Goal: Check status: Check status

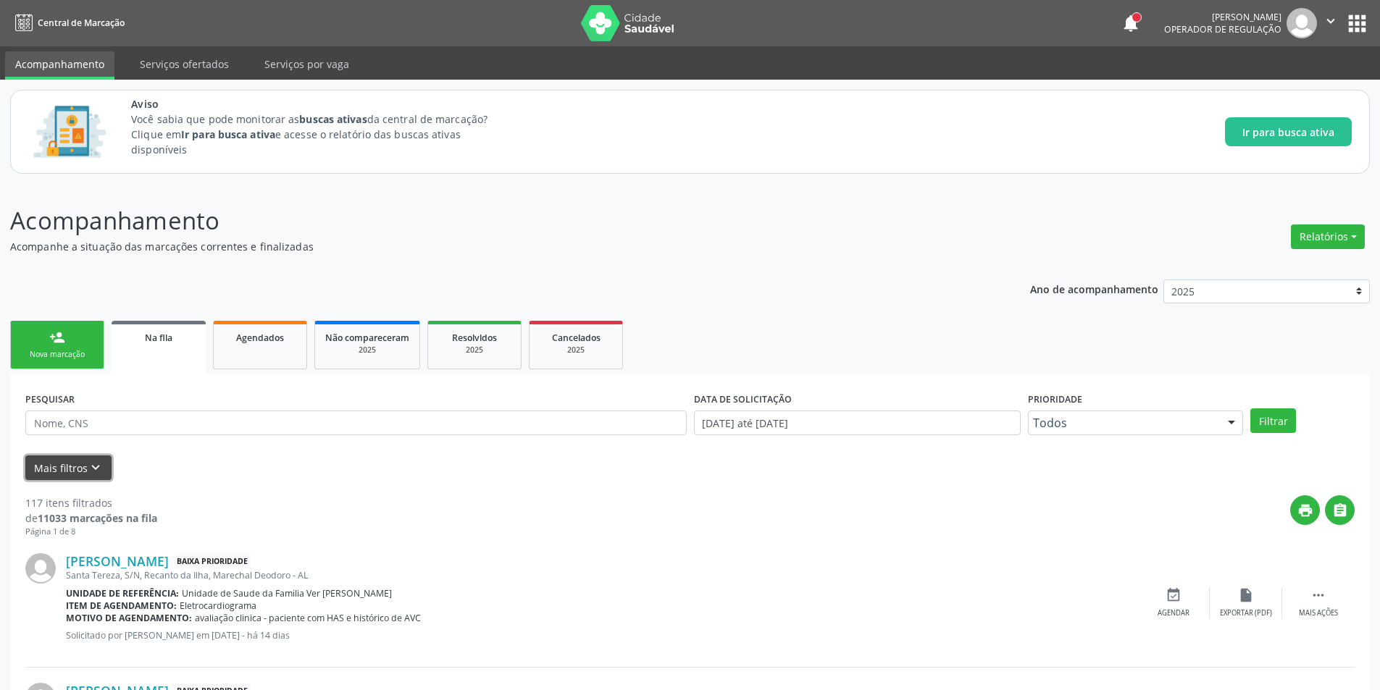
click at [85, 469] on button "Mais filtros keyboard_arrow_down" at bounding box center [68, 468] width 86 height 25
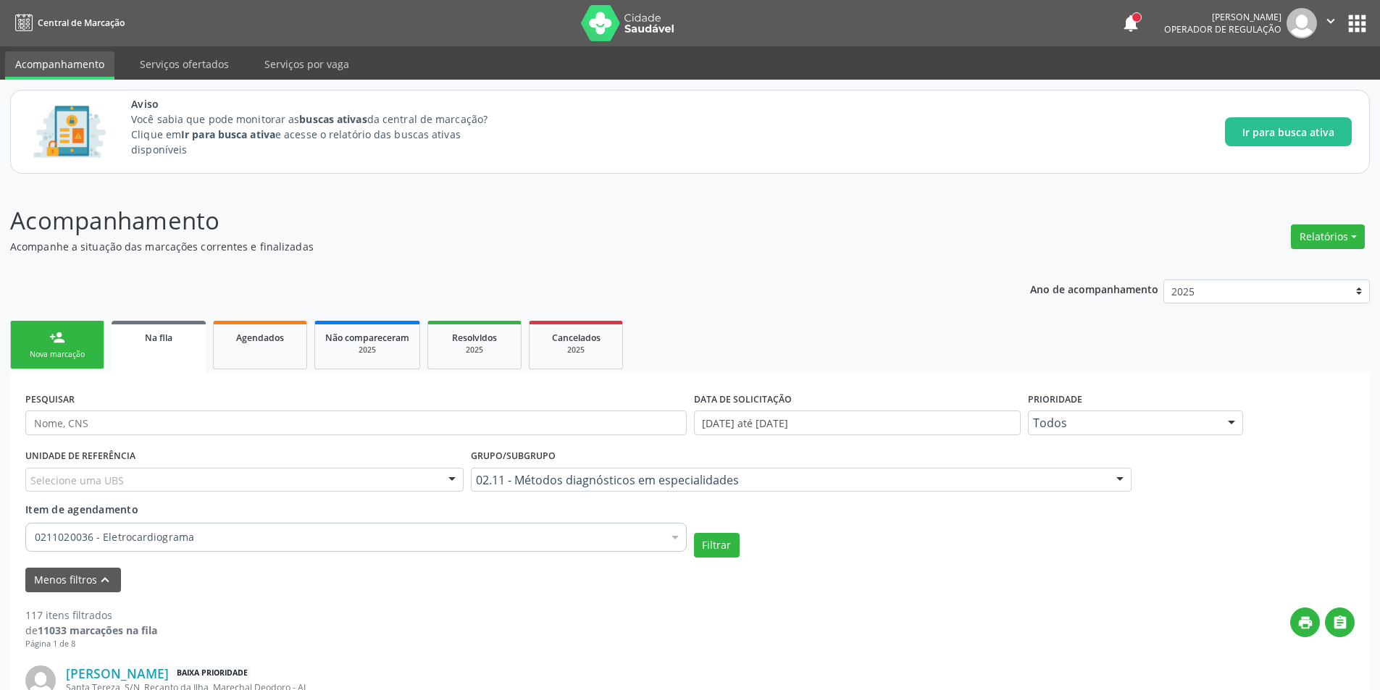
click at [202, 549] on div "0211020036 - Eletrocardiograma" at bounding box center [355, 537] width 661 height 29
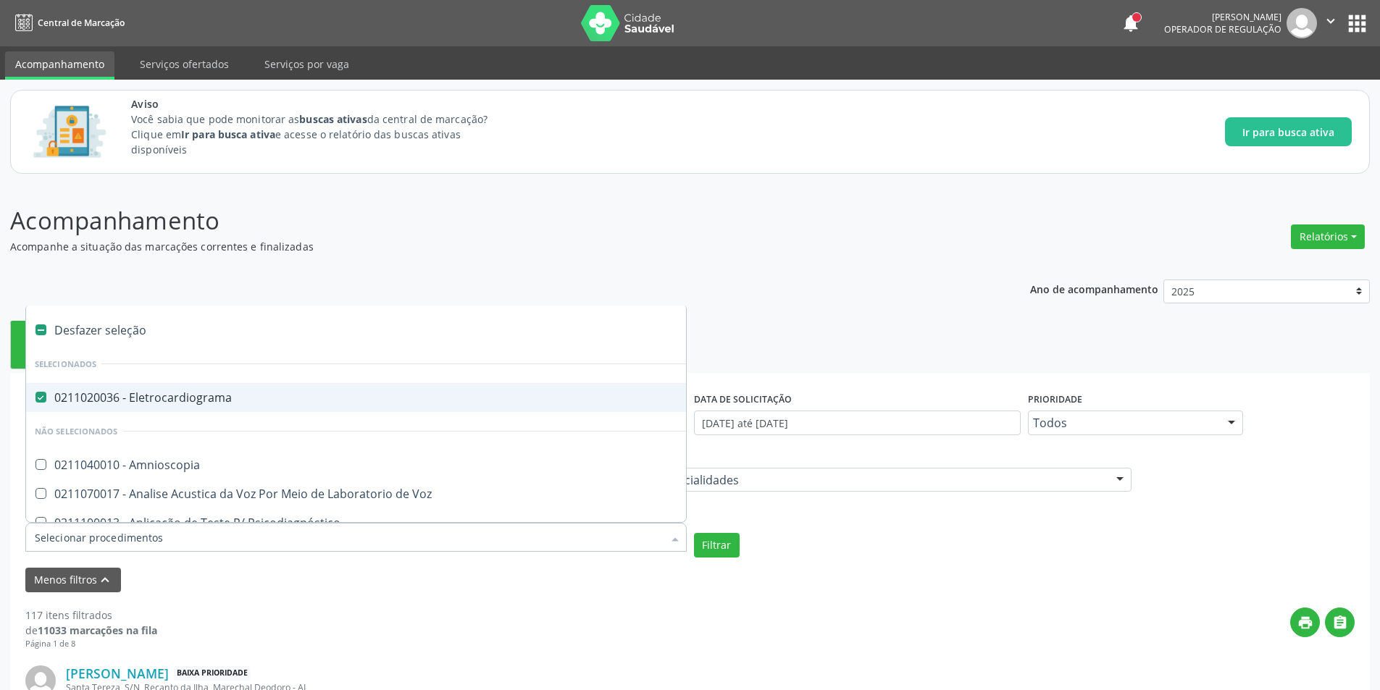
click at [208, 542] on input "Item de agendamento" at bounding box center [349, 537] width 628 height 29
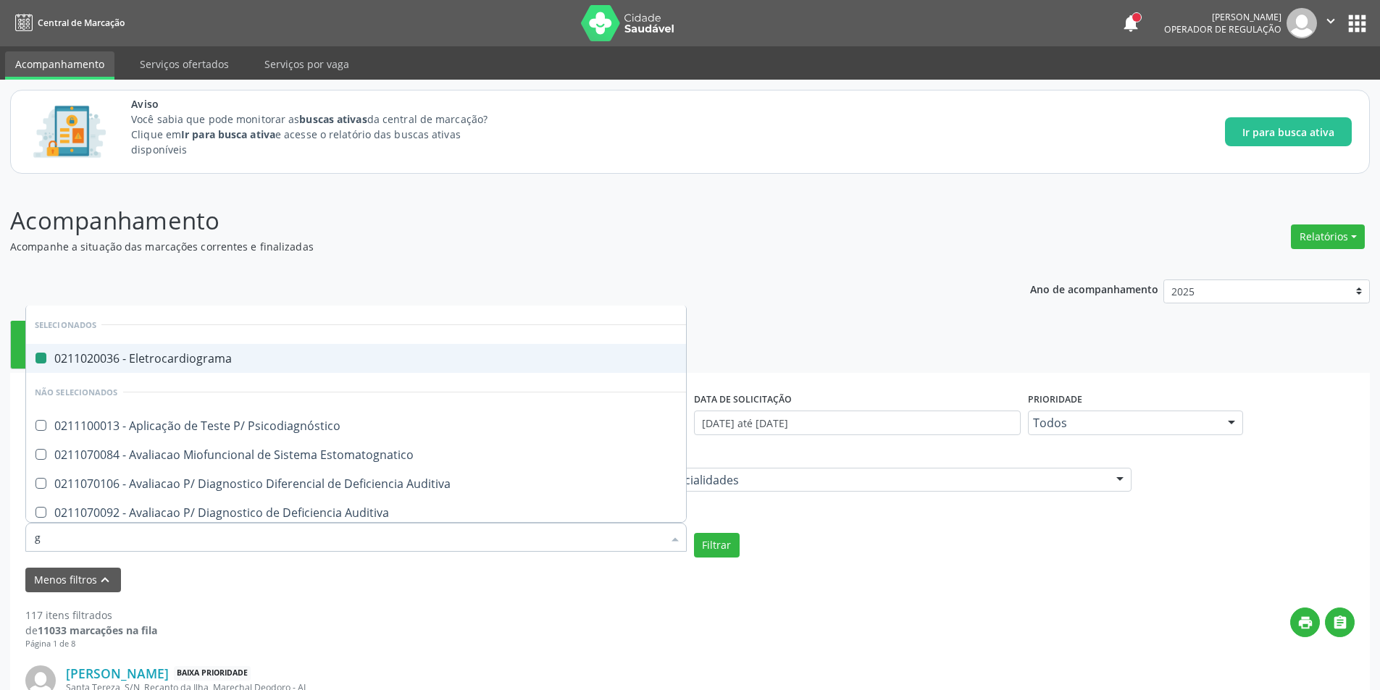
type input "ge"
checkbox Eletrocardiograma "false"
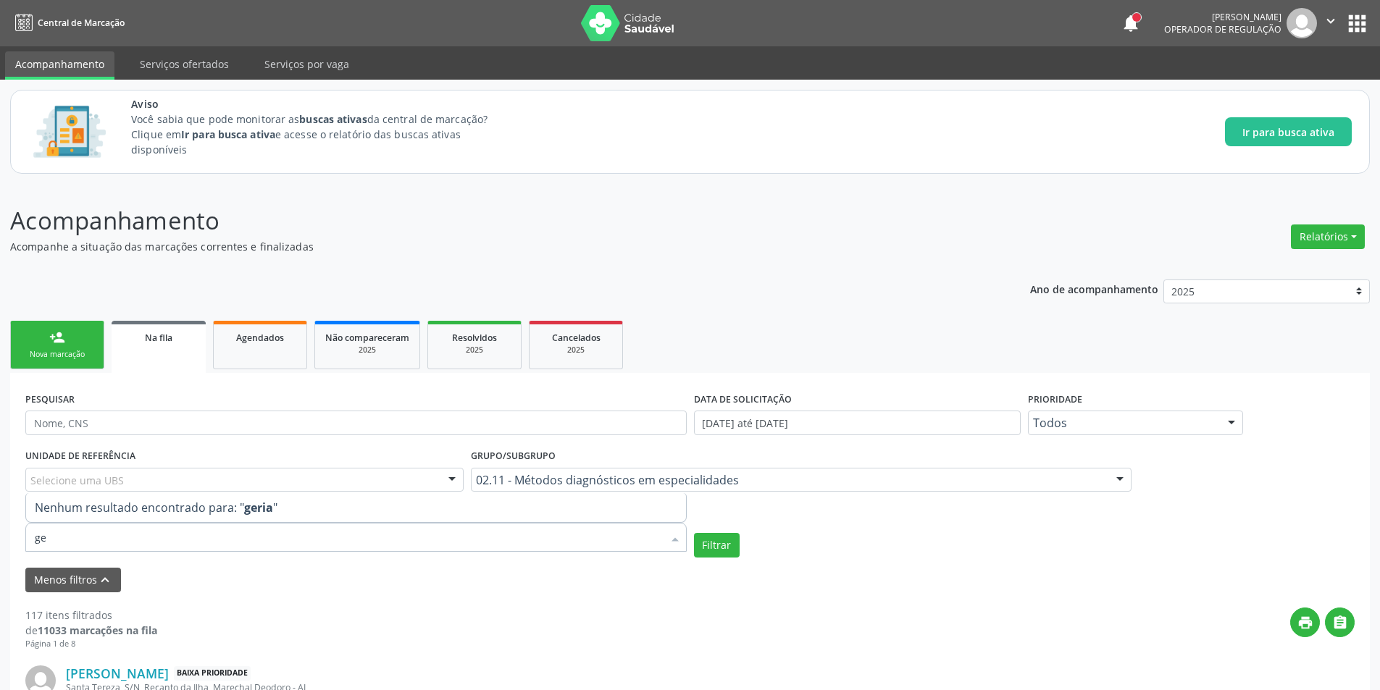
type input "g"
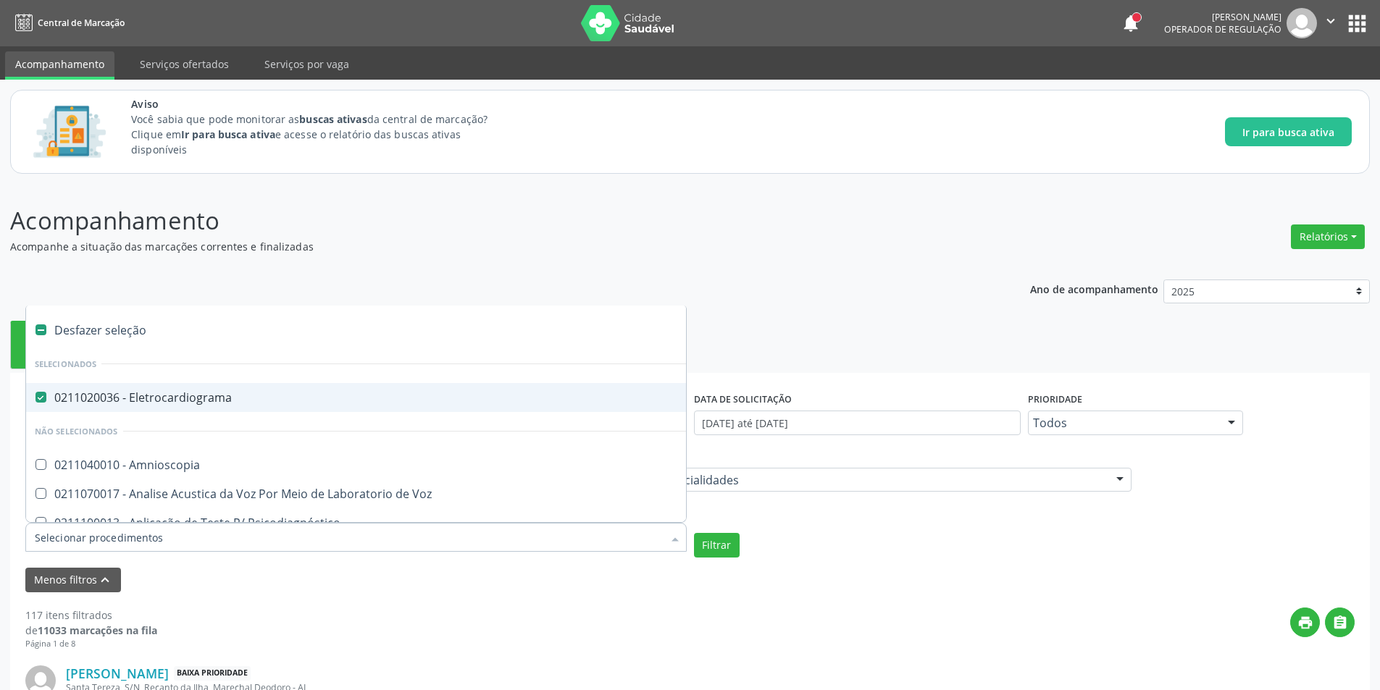
click at [34, 396] on div at bounding box center [31, 398] width 11 height 12
checkbox Eletrocardiograma "false"
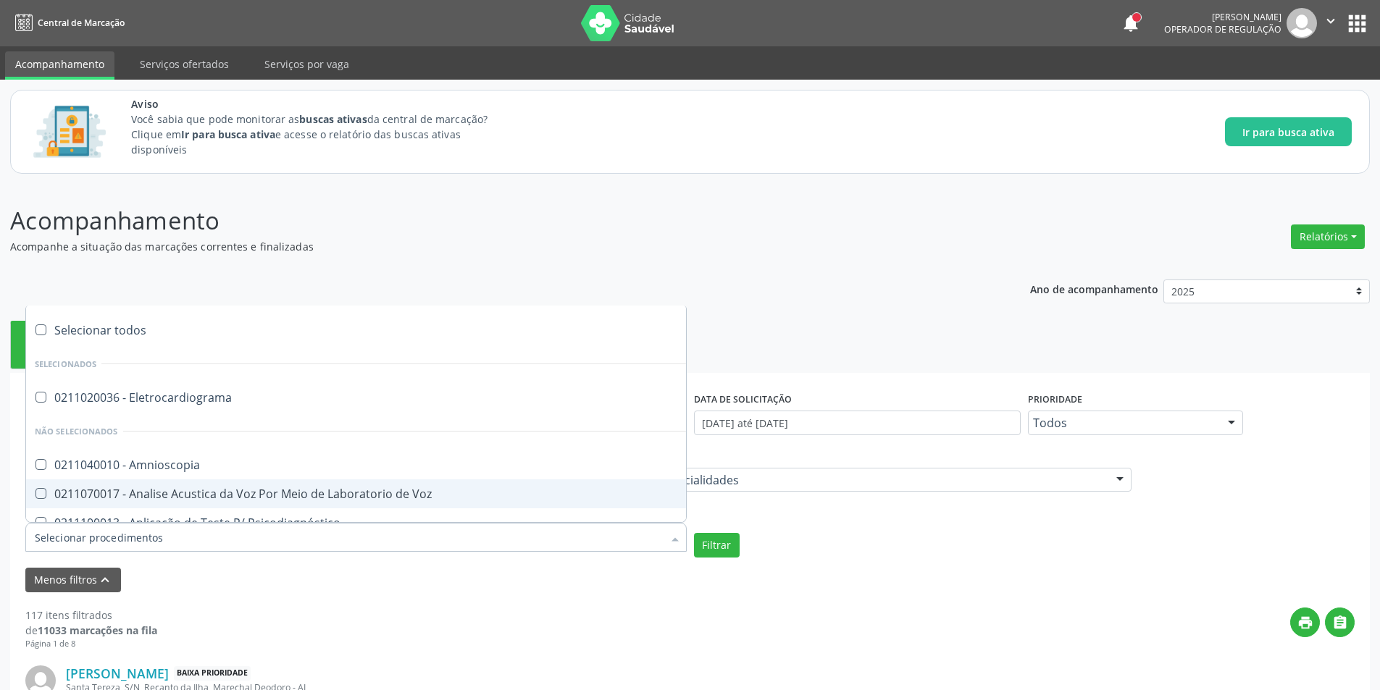
click at [159, 545] on input "Item de agendamento" at bounding box center [349, 537] width 628 height 29
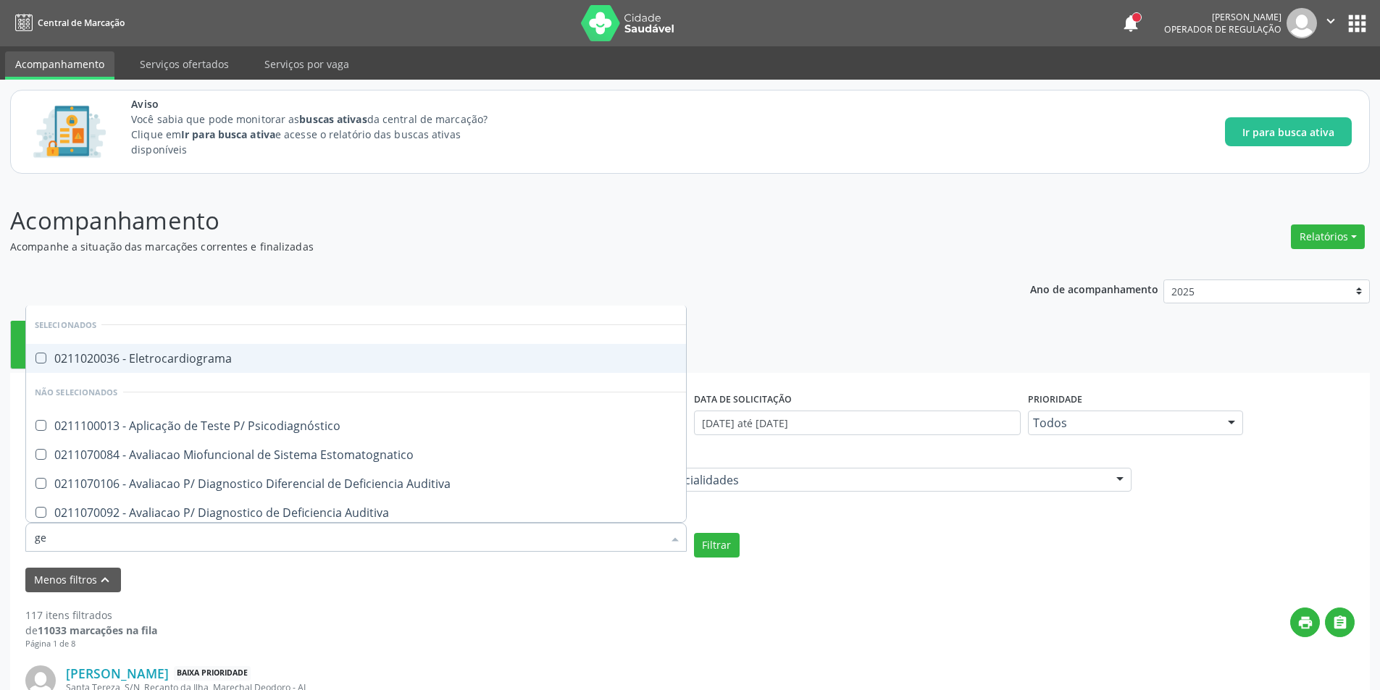
type input "g"
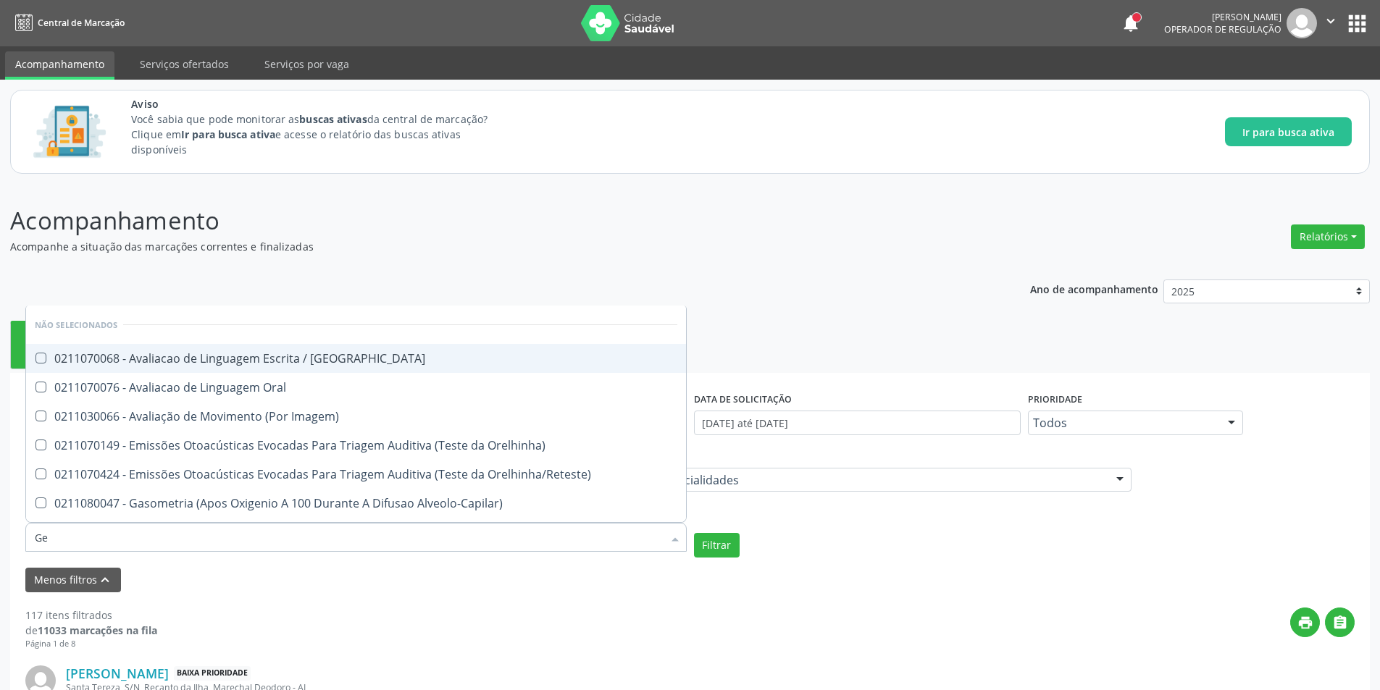
type input "G"
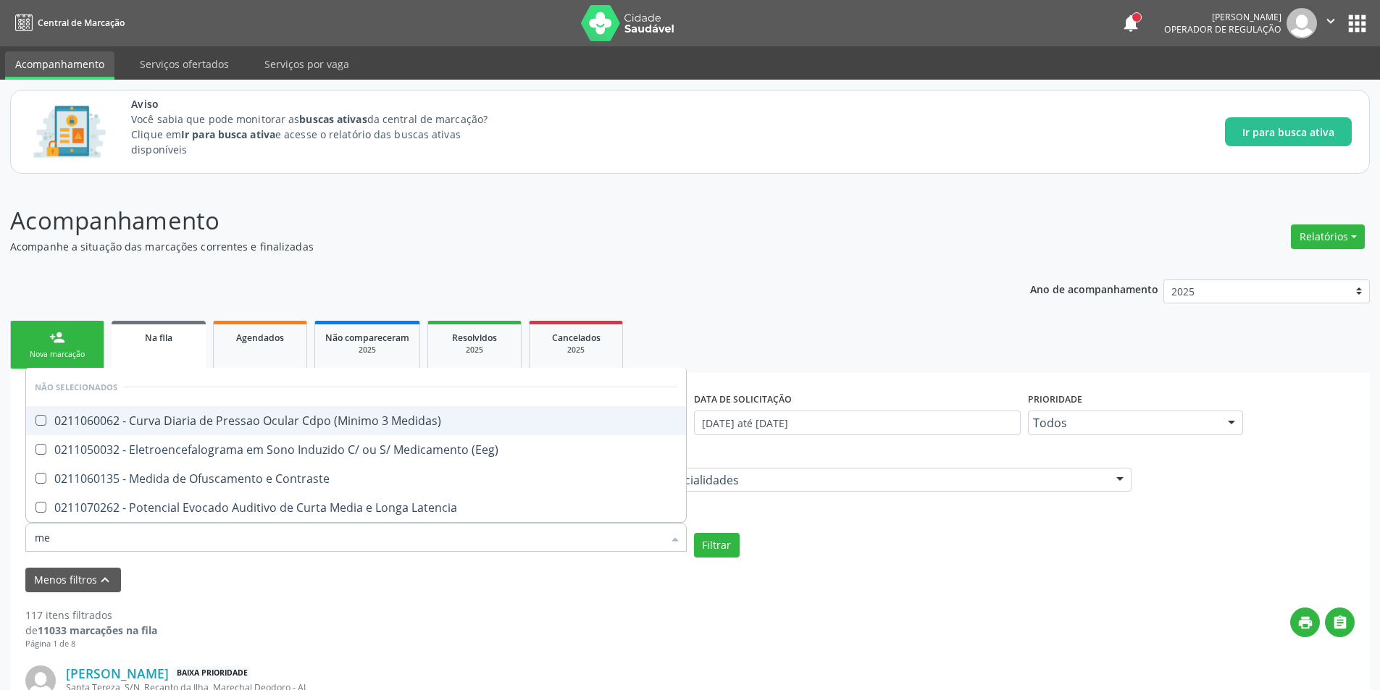
type input "m"
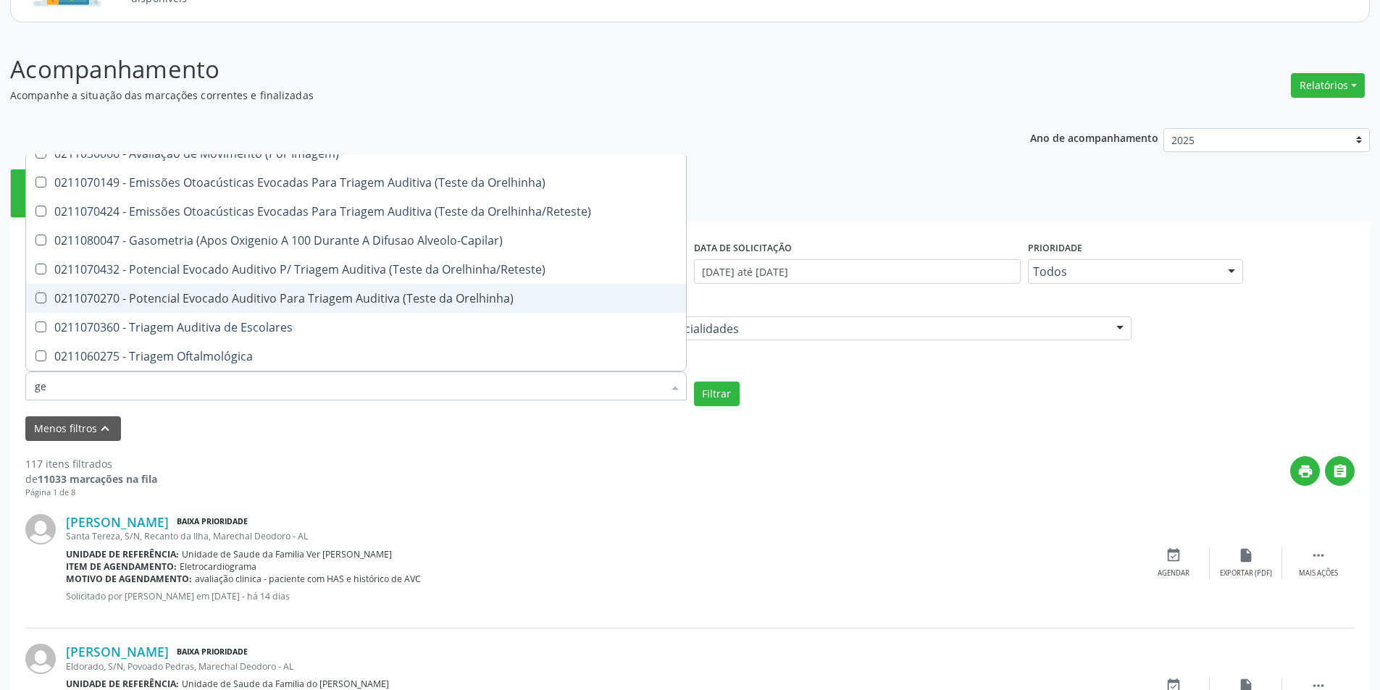
scroll to position [217, 0]
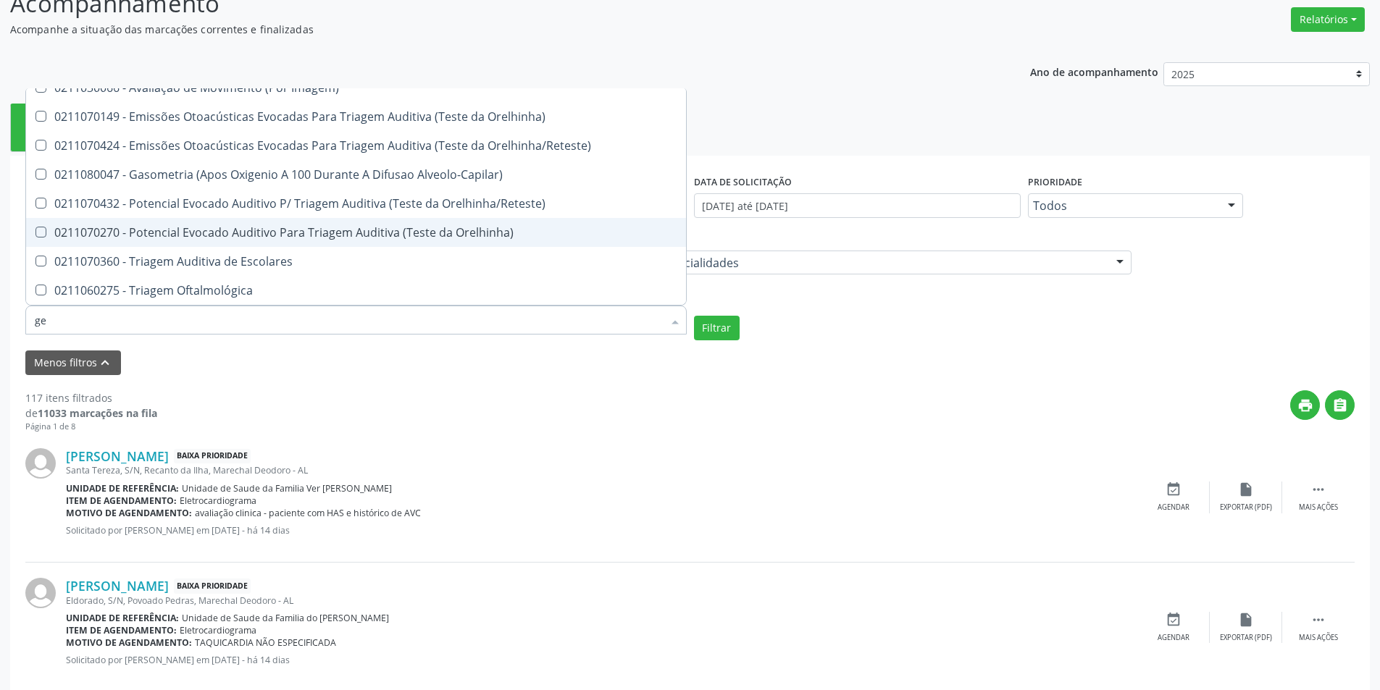
type input "g"
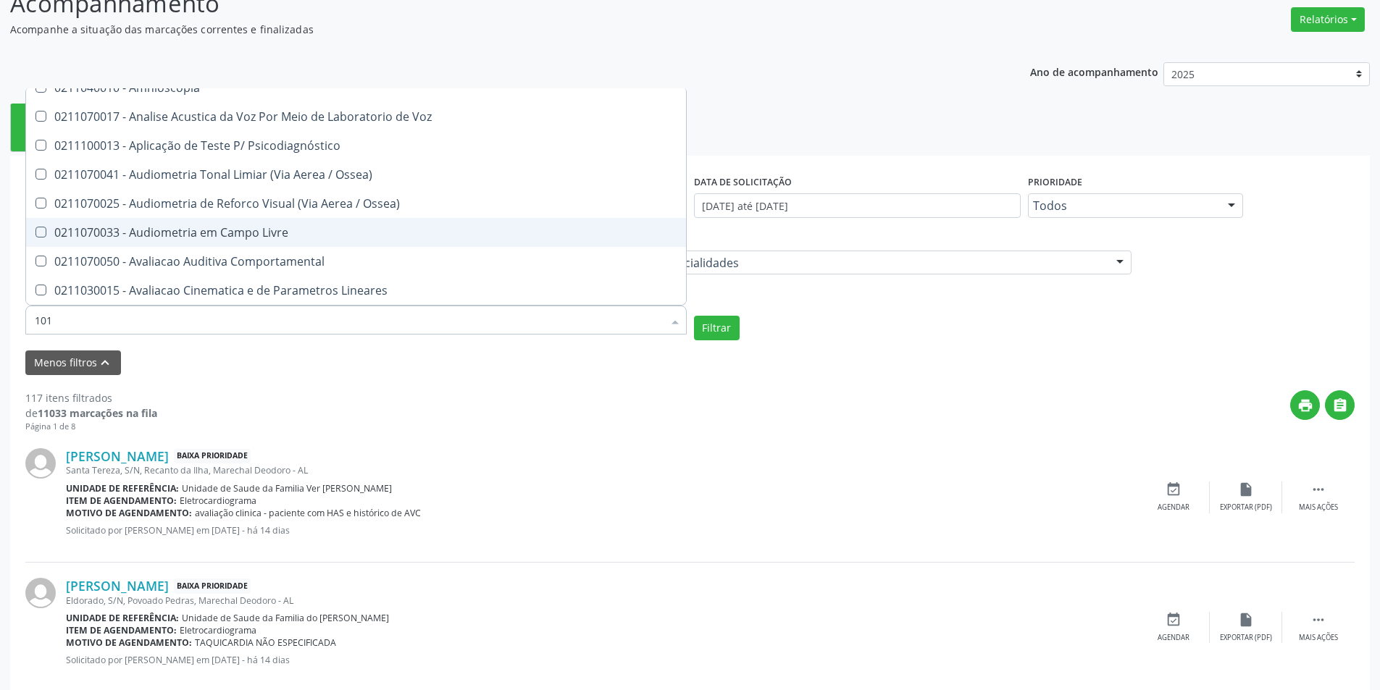
scroll to position [0, 0]
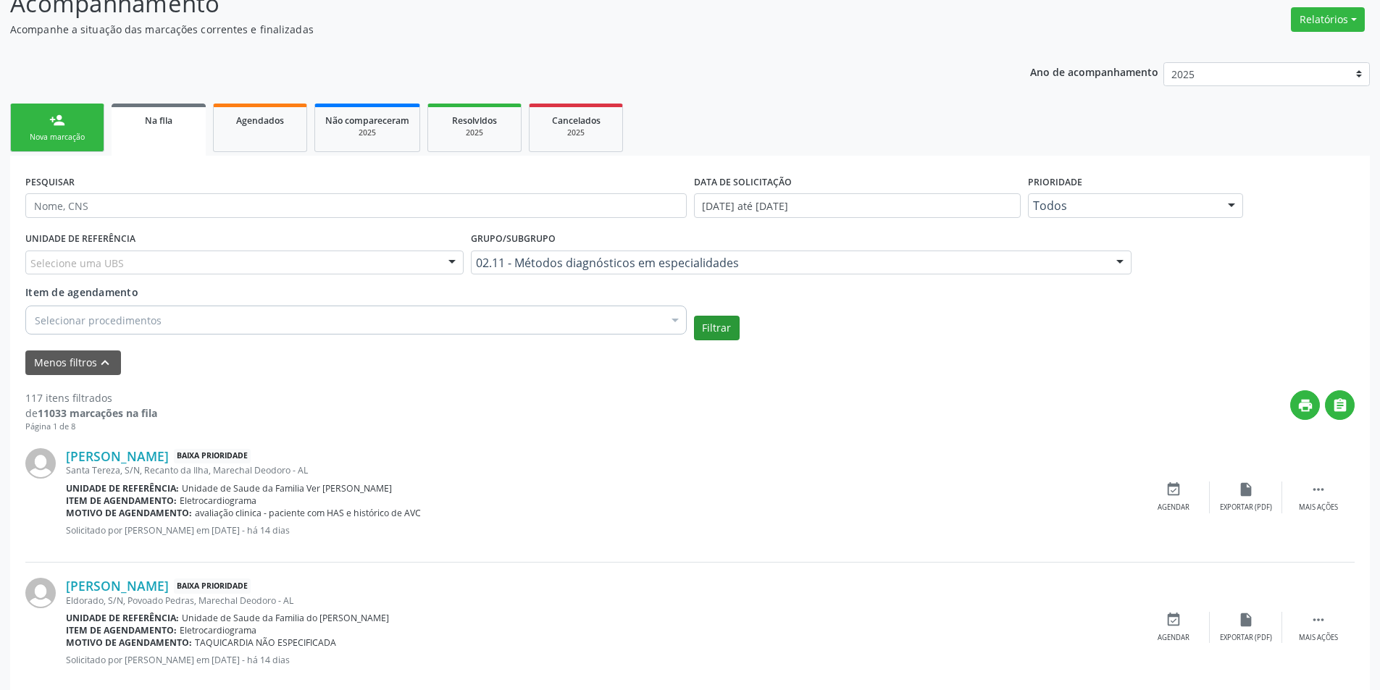
click at [716, 341] on form "PESQUISAR DATA DE SOLICITAÇÃO [DATE] até [DATE] Prioridade Todos Todos Baixa Pr…" at bounding box center [689, 273] width 1329 height 204
click at [720, 337] on button "Filtrar" at bounding box center [717, 328] width 46 height 25
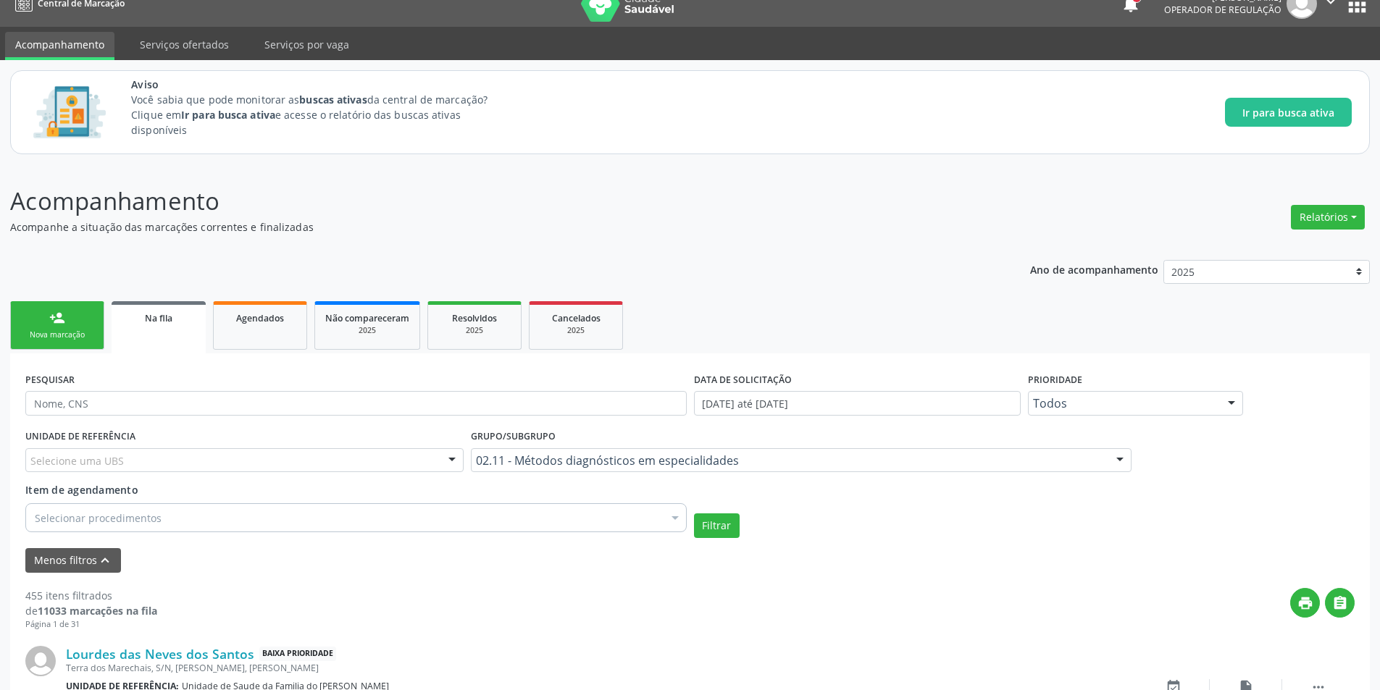
scroll to position [217, 0]
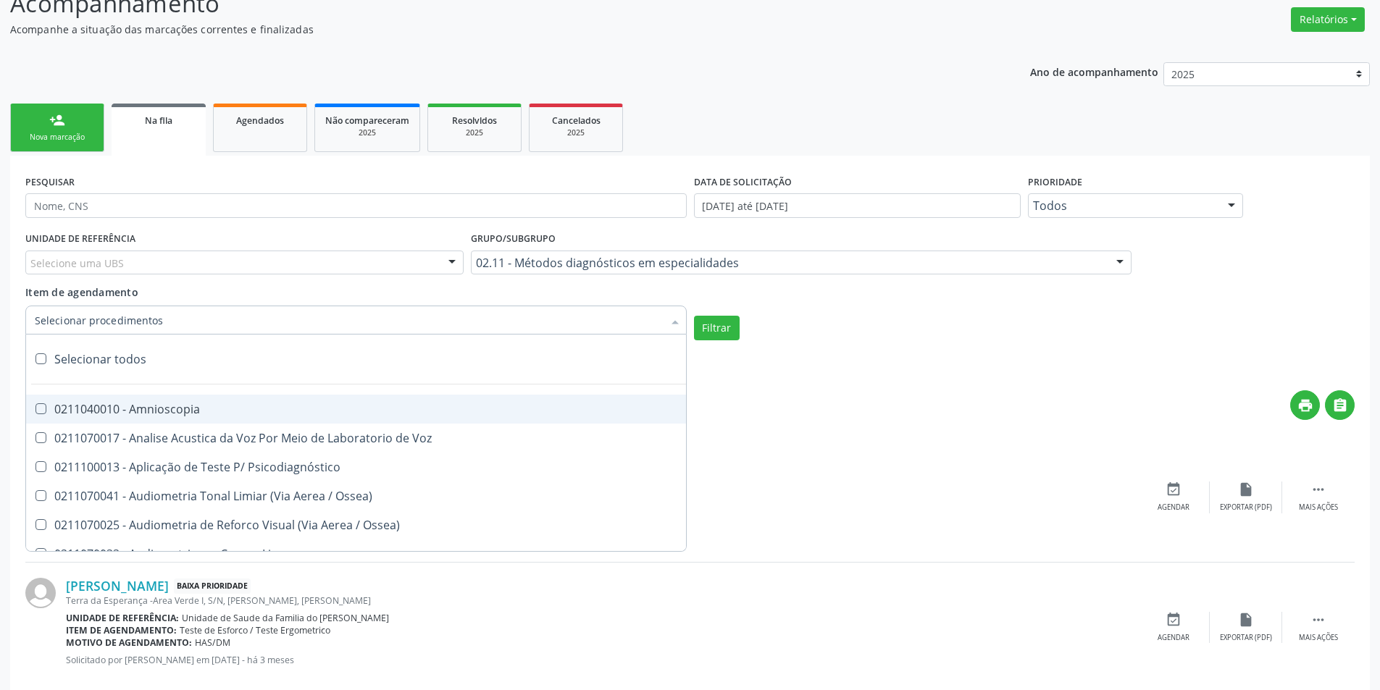
click at [166, 323] on div at bounding box center [355, 320] width 661 height 29
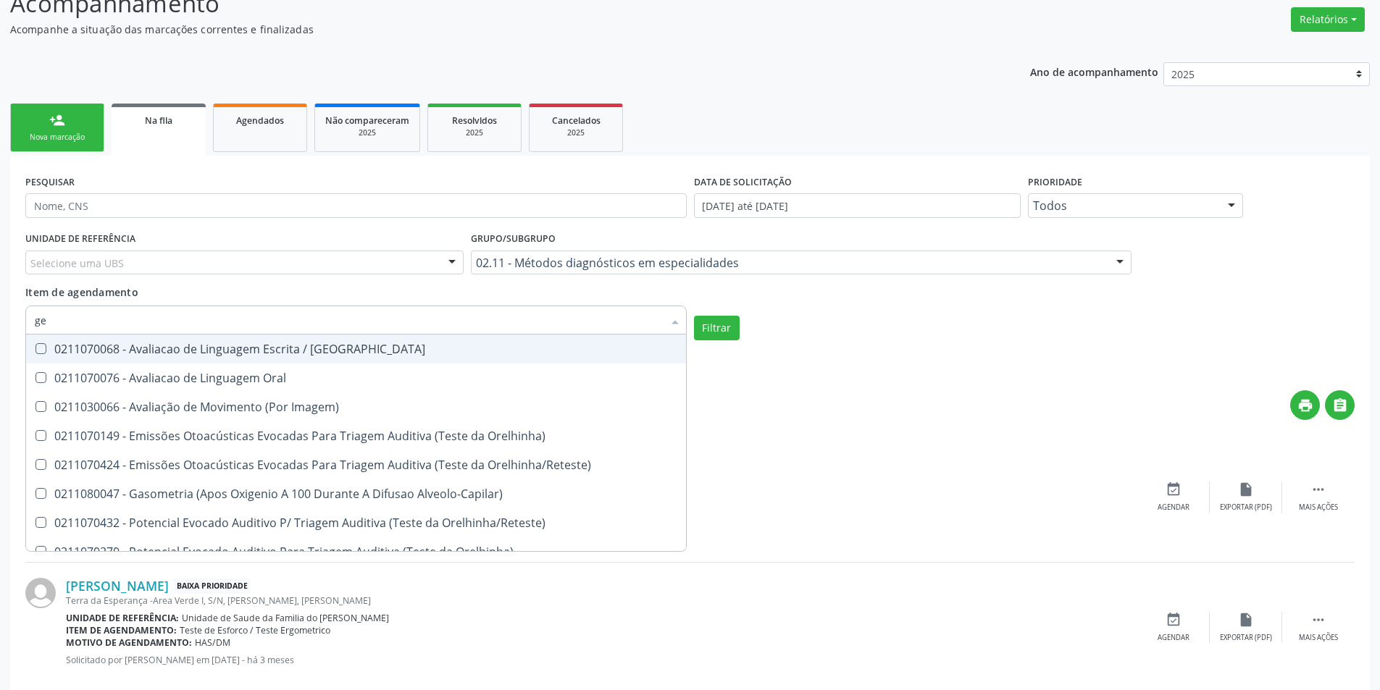
type input "g"
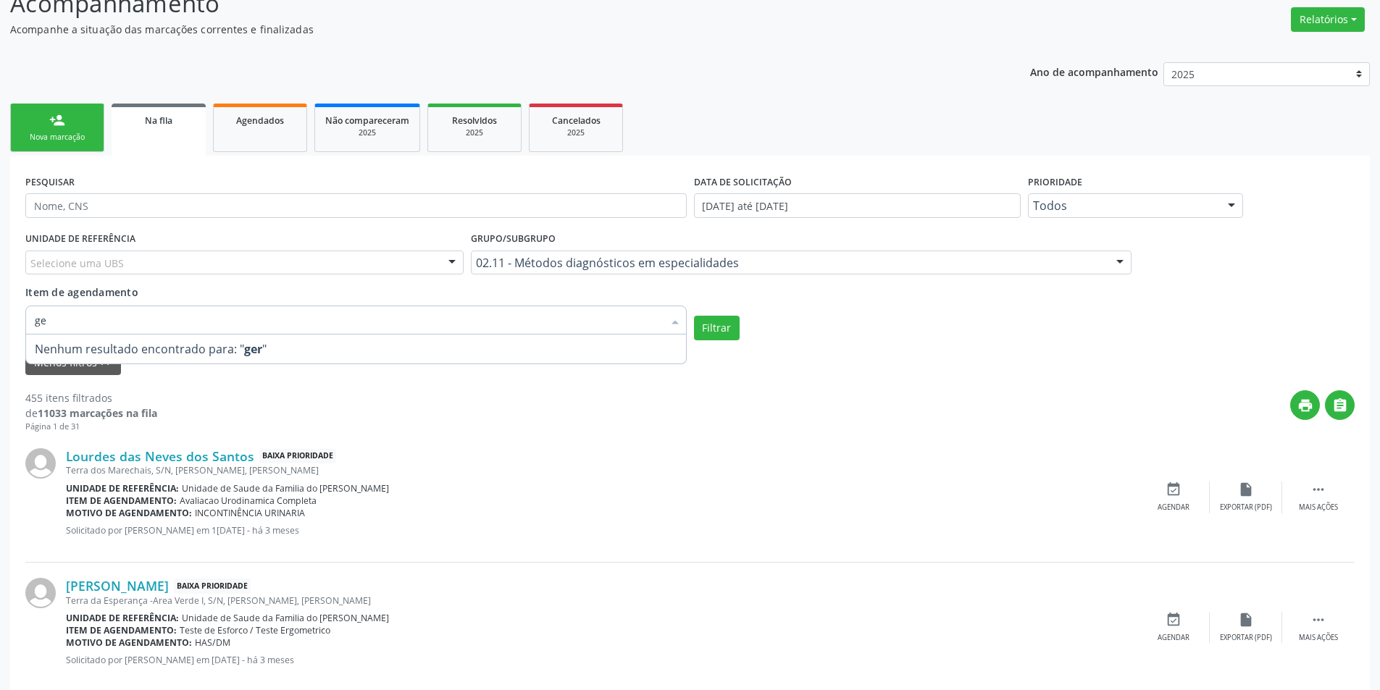
type input "g"
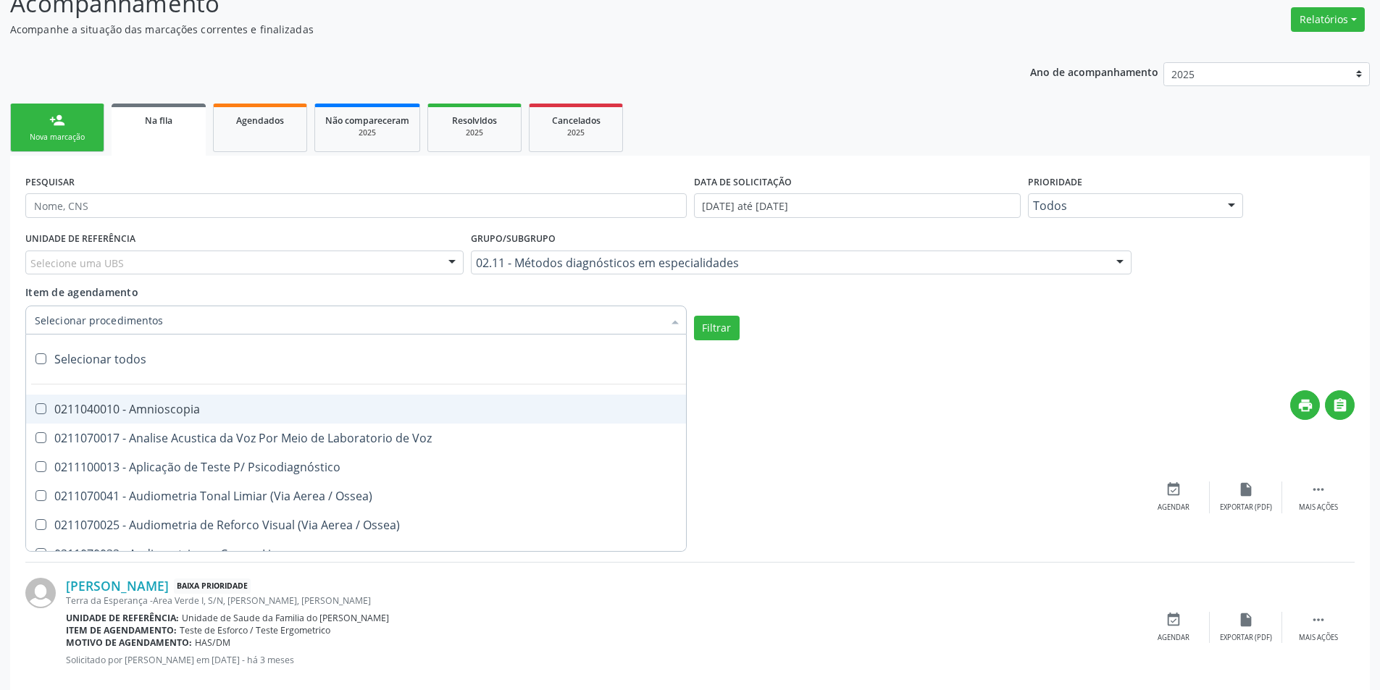
click at [198, 320] on div at bounding box center [355, 320] width 661 height 29
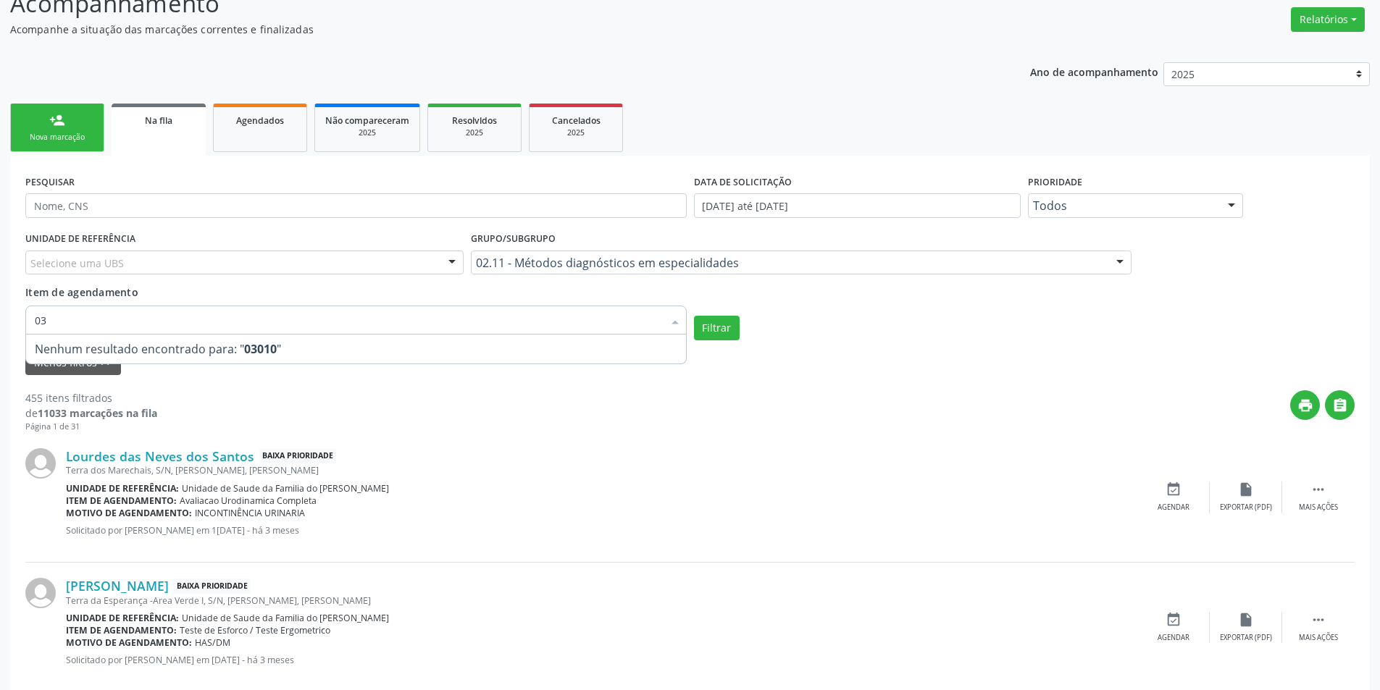
type input "0"
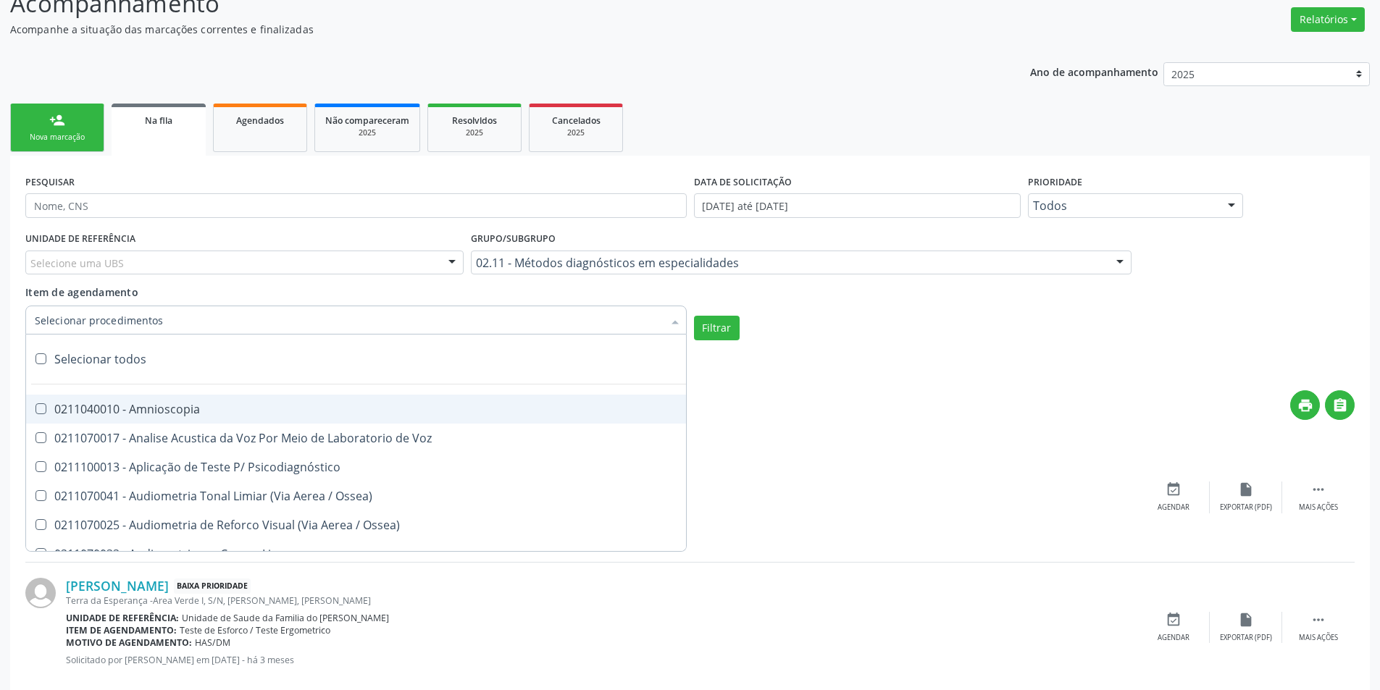
click at [338, 309] on div at bounding box center [355, 320] width 661 height 29
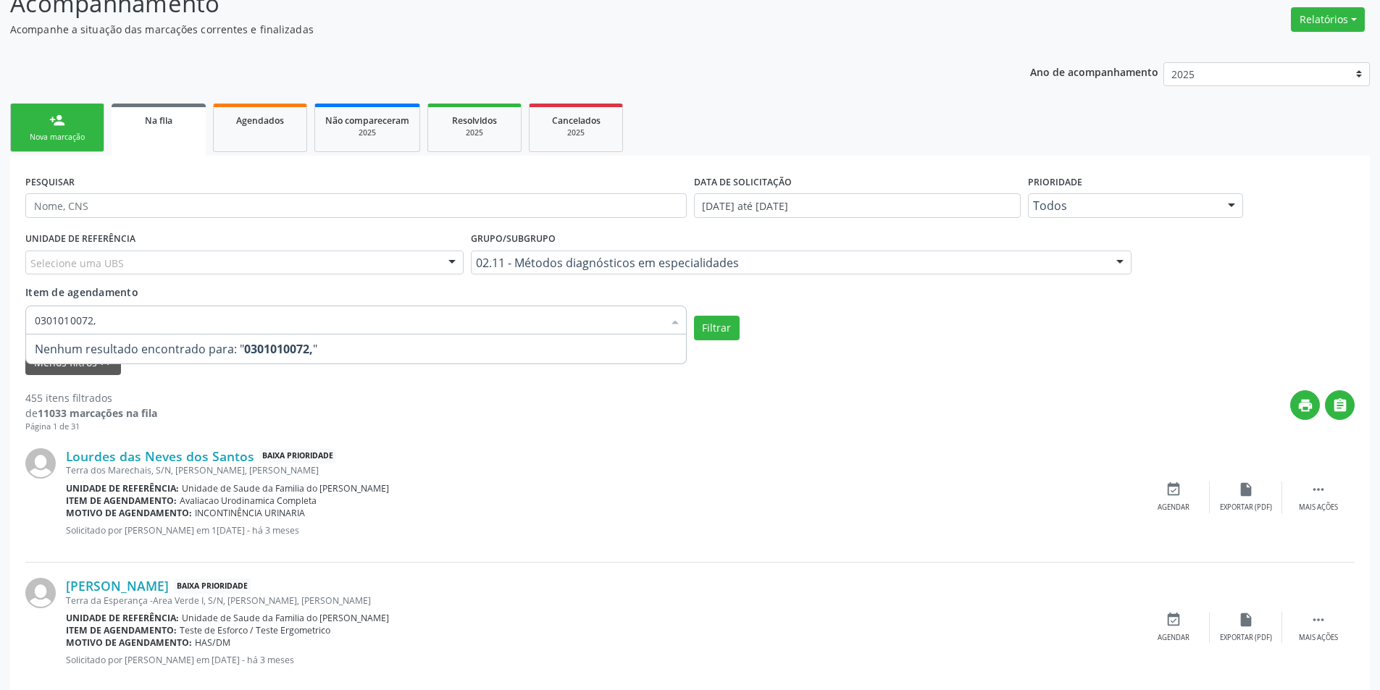
type input "0301010072"
click at [740, 325] on div "Filtrar" at bounding box center [1024, 328] width 669 height 25
click at [726, 327] on button "Filtrar" at bounding box center [717, 328] width 46 height 25
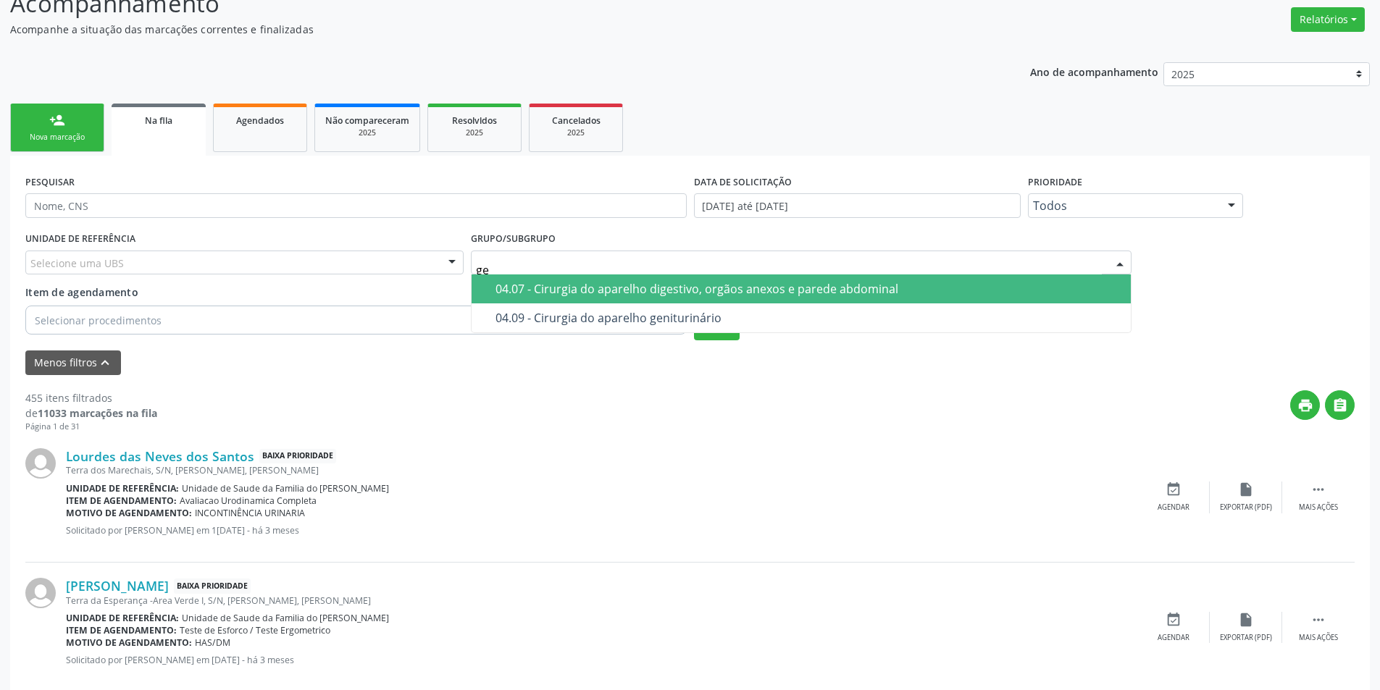
type input "g"
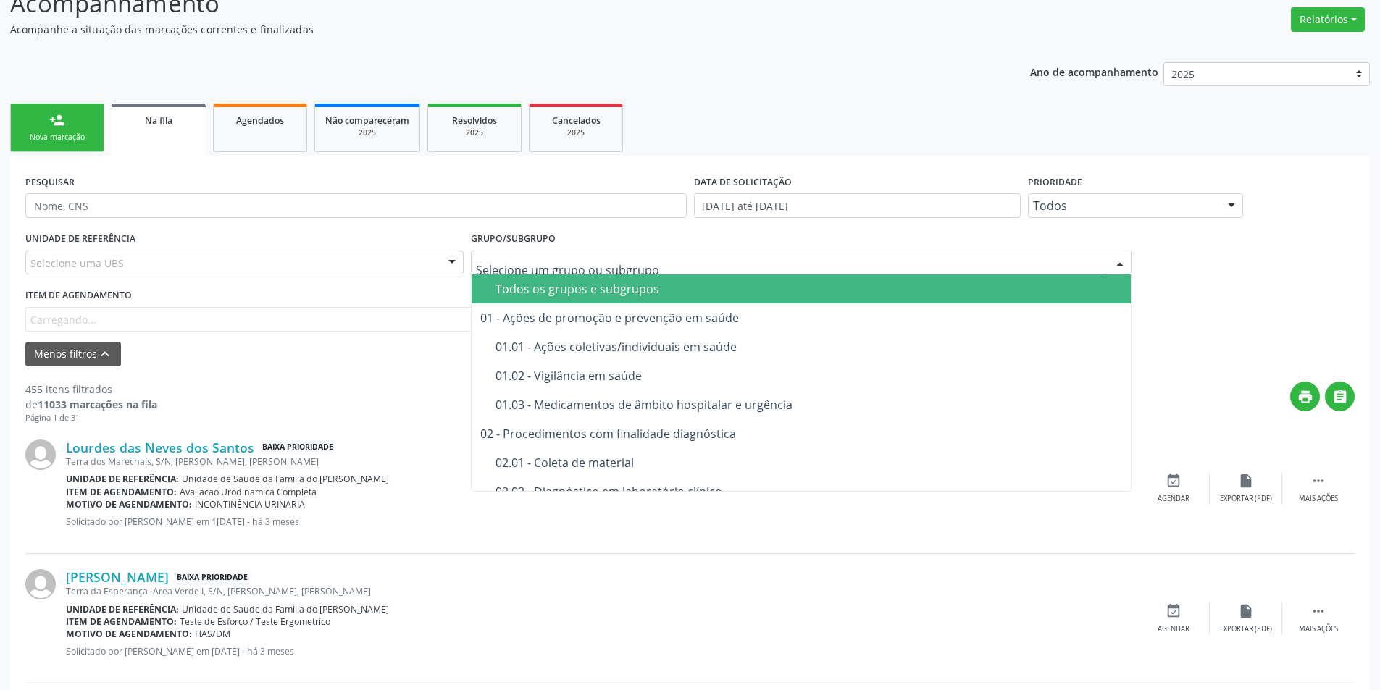
click at [127, 313] on div "Item de agendamento [GEOGRAPHIC_DATA]... No elements found. Consider changing t…" at bounding box center [355, 308] width 661 height 46
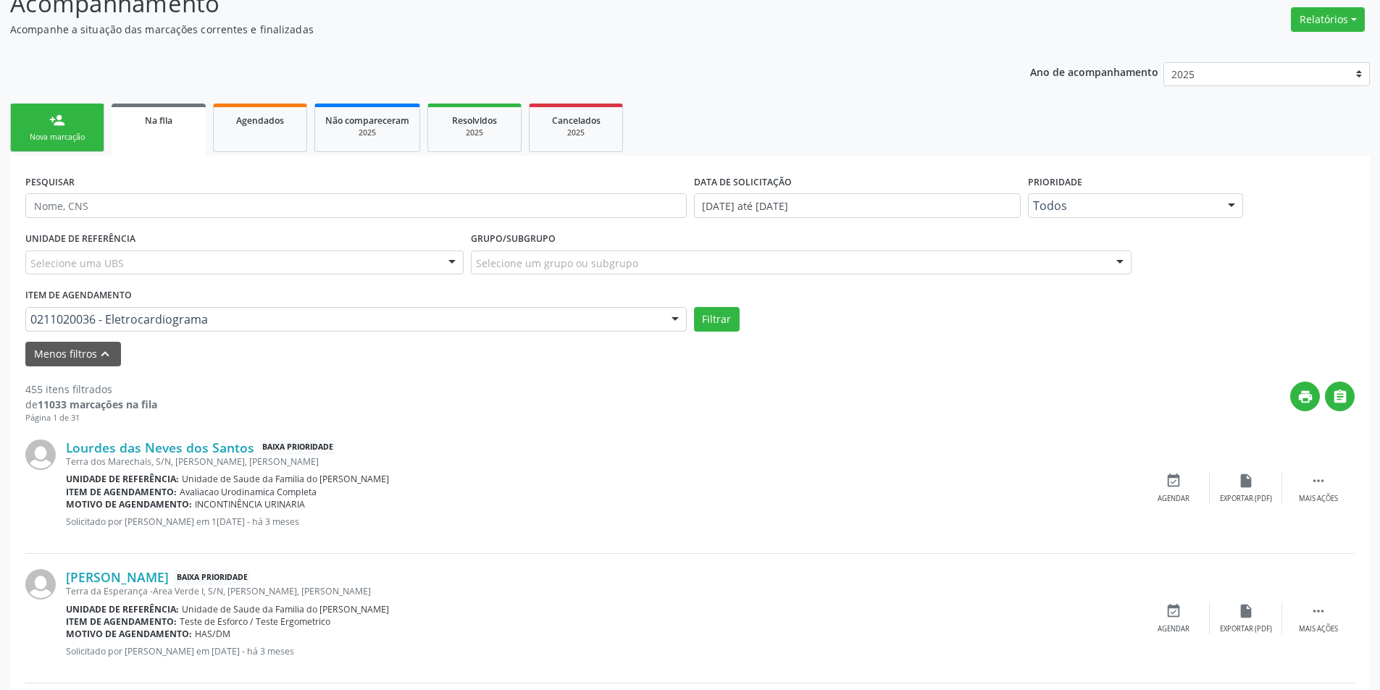
click at [139, 328] on div "0211020036 - Eletrocardiograma" at bounding box center [355, 319] width 661 height 25
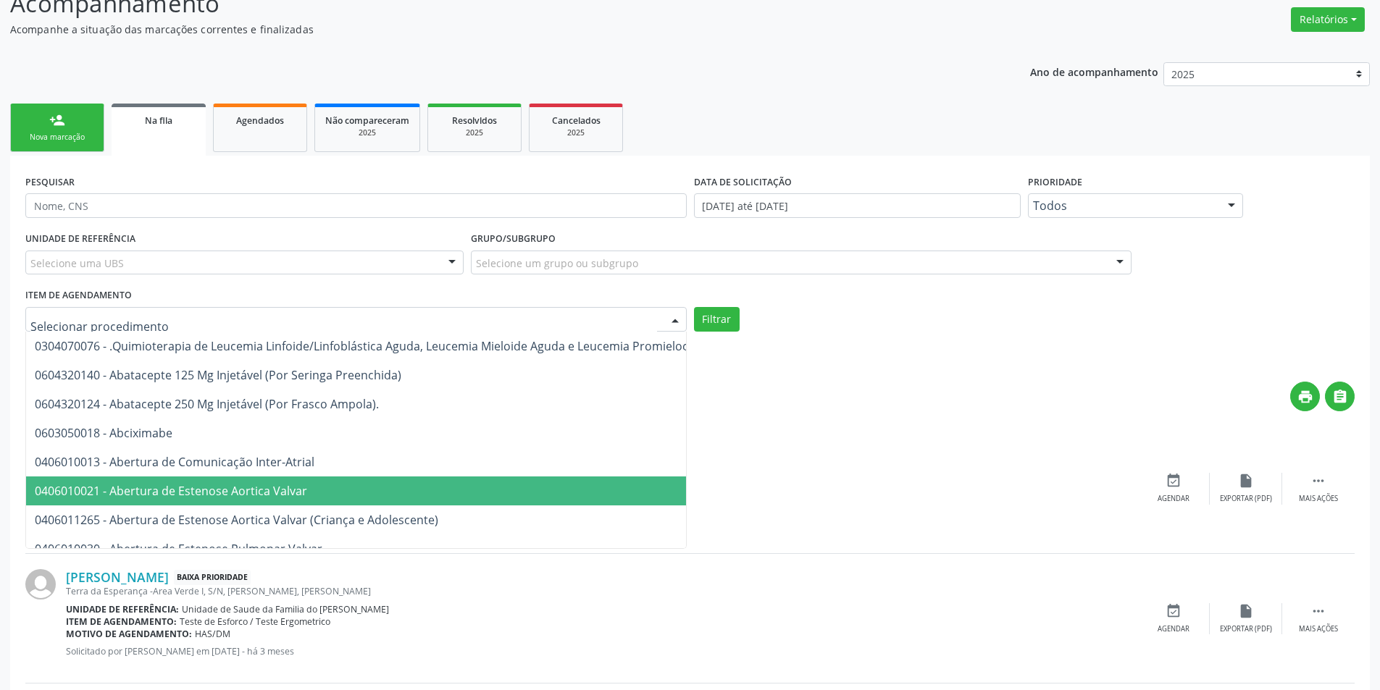
click at [800, 601] on div "[PERSON_NAME] Baixa Prioridade [GEOGRAPHIC_DATA] -Area Verde I, S/N, [PERSON_NA…" at bounding box center [601, 618] width 1071 height 99
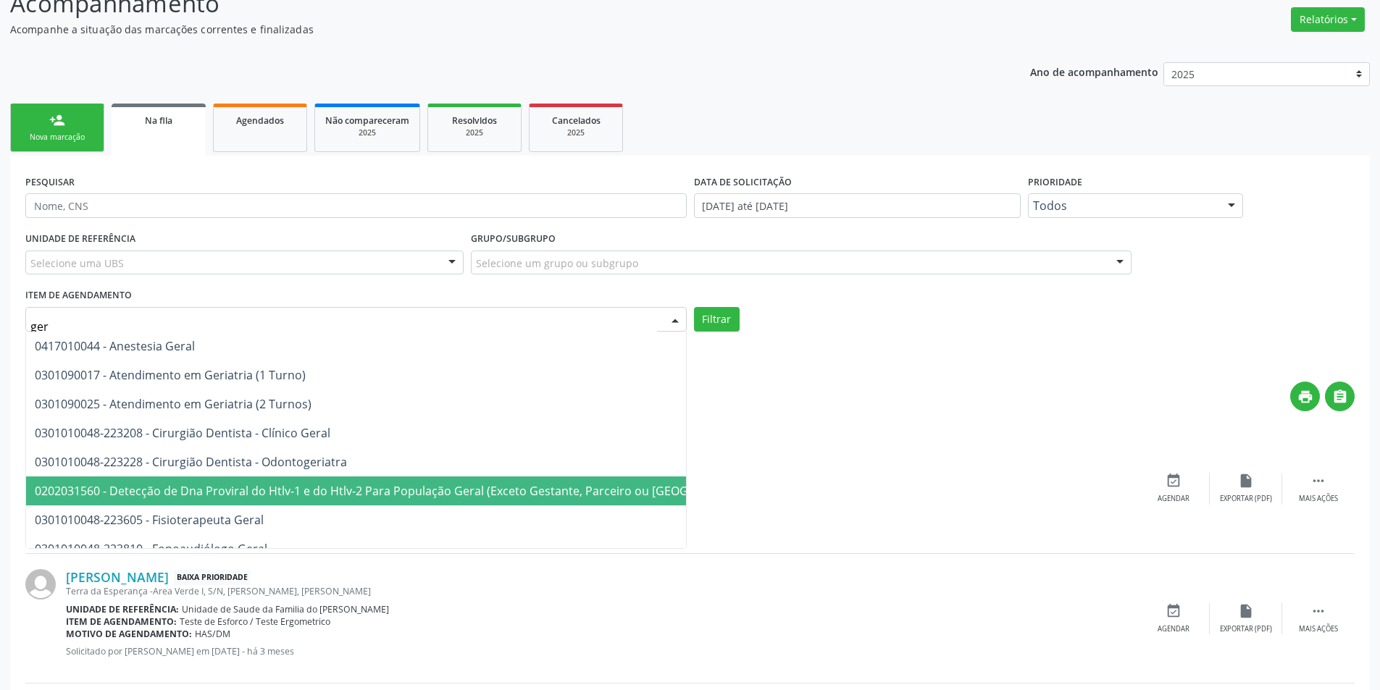
type input "geri"
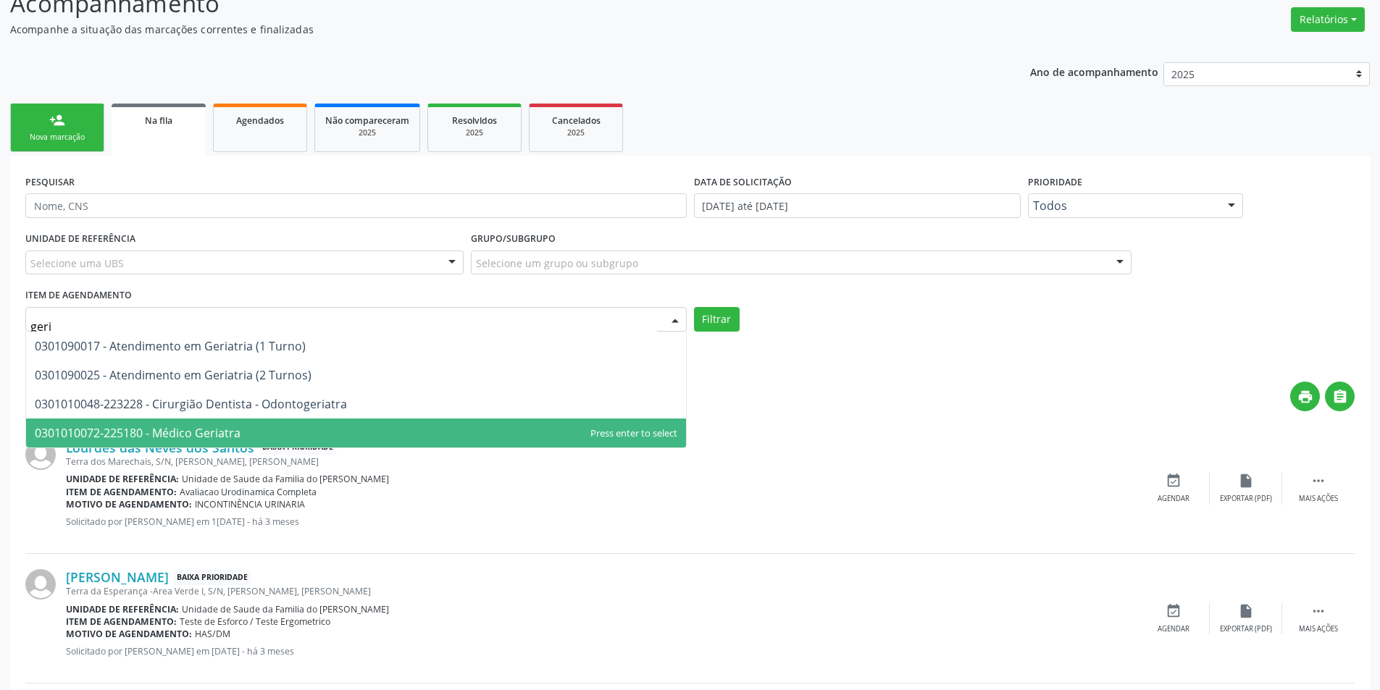
click at [233, 431] on span "0301010072-225180 - Médico Geriatra" at bounding box center [138, 433] width 206 height 16
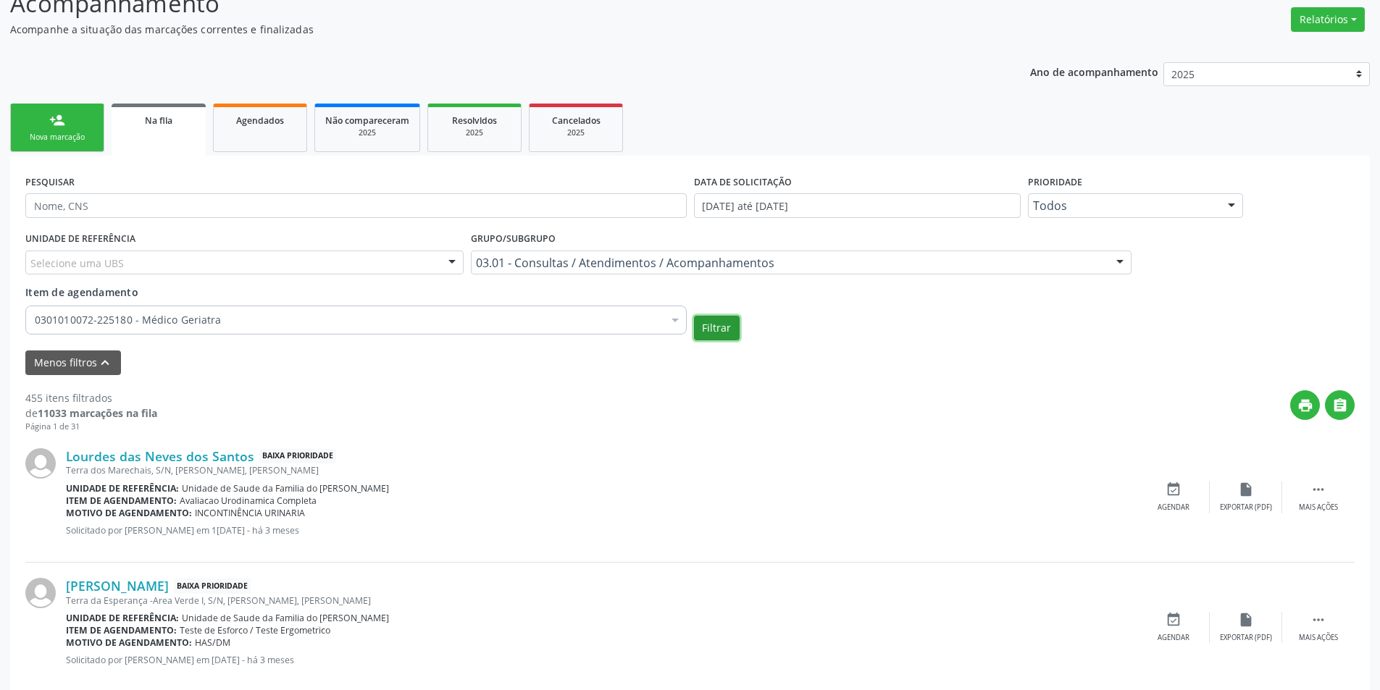
click at [720, 325] on button "Filtrar" at bounding box center [717, 328] width 46 height 25
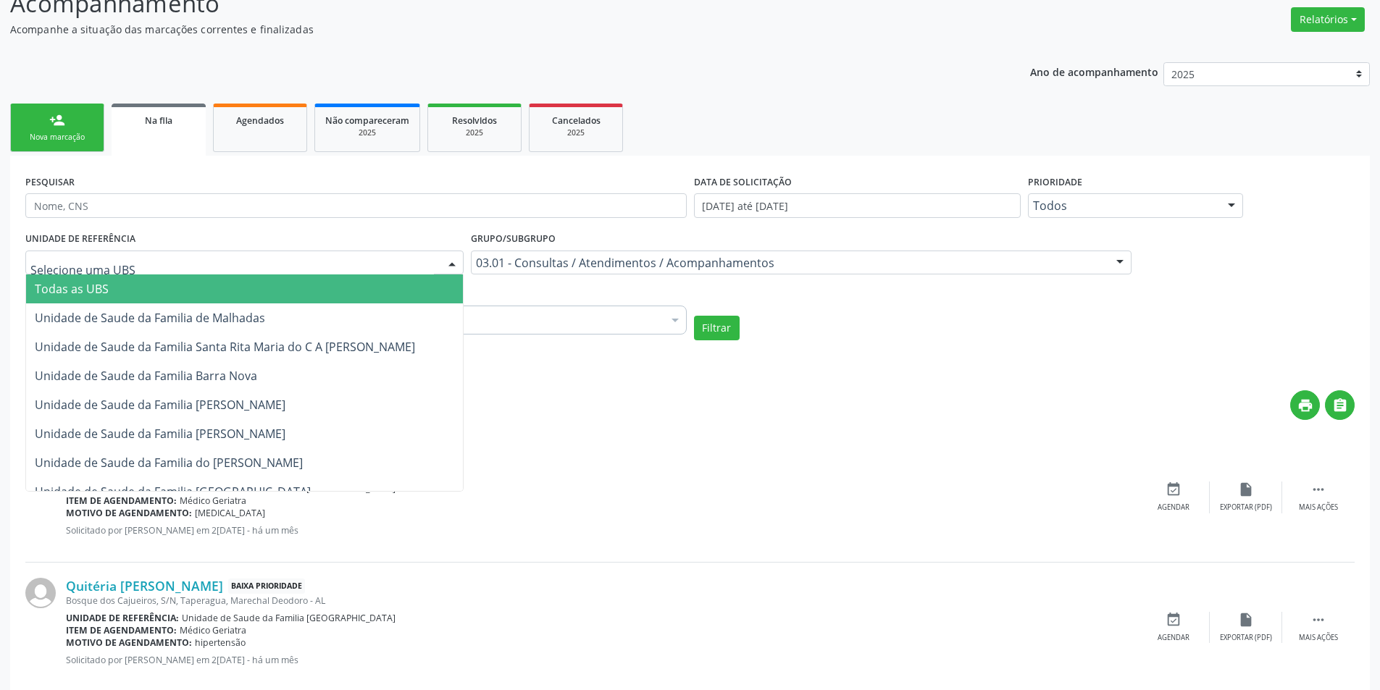
click at [141, 256] on div at bounding box center [244, 263] width 438 height 25
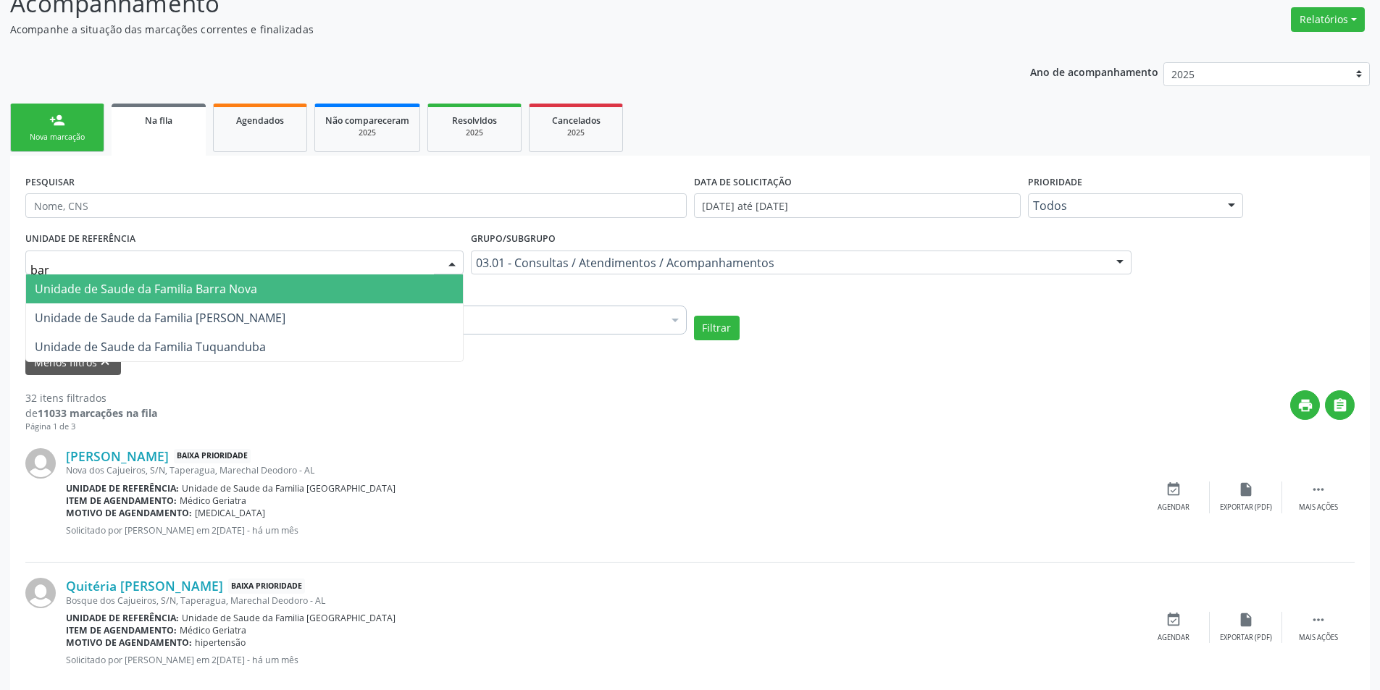
type input "barr"
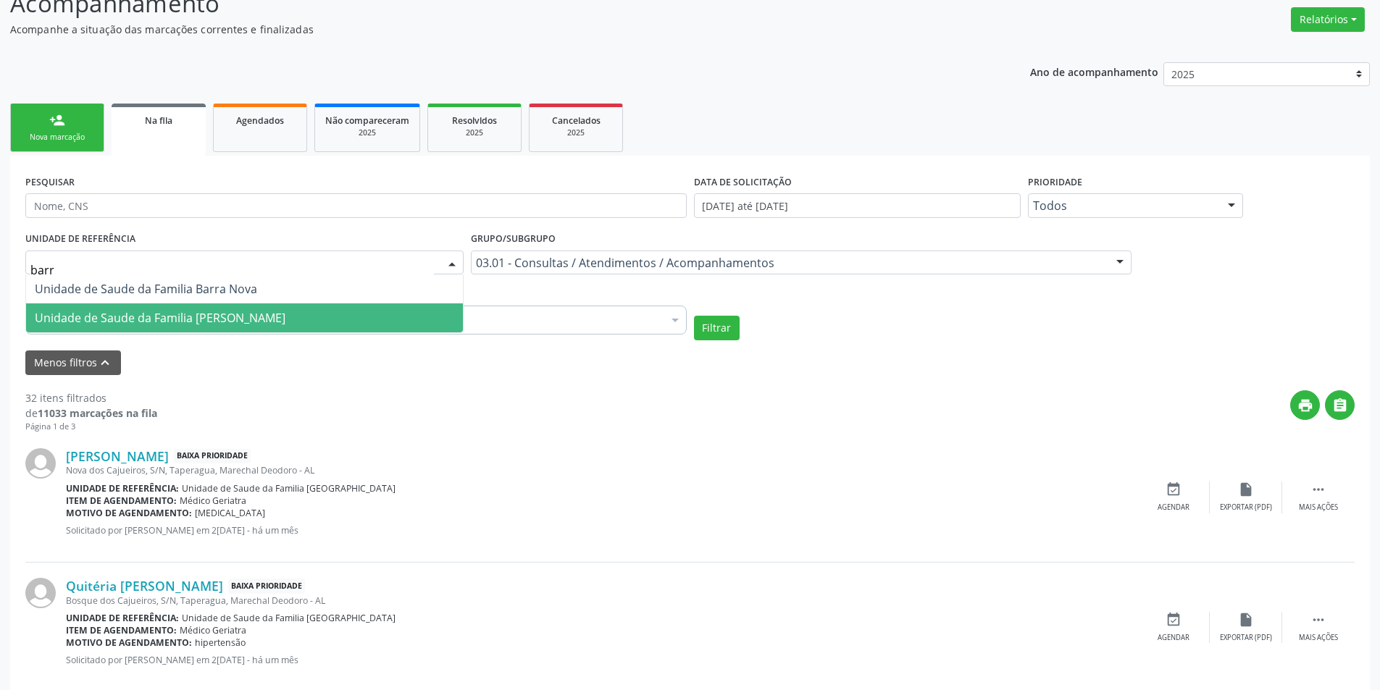
click at [212, 319] on span "Unidade de Saude da Familia [PERSON_NAME]" at bounding box center [160, 318] width 251 height 16
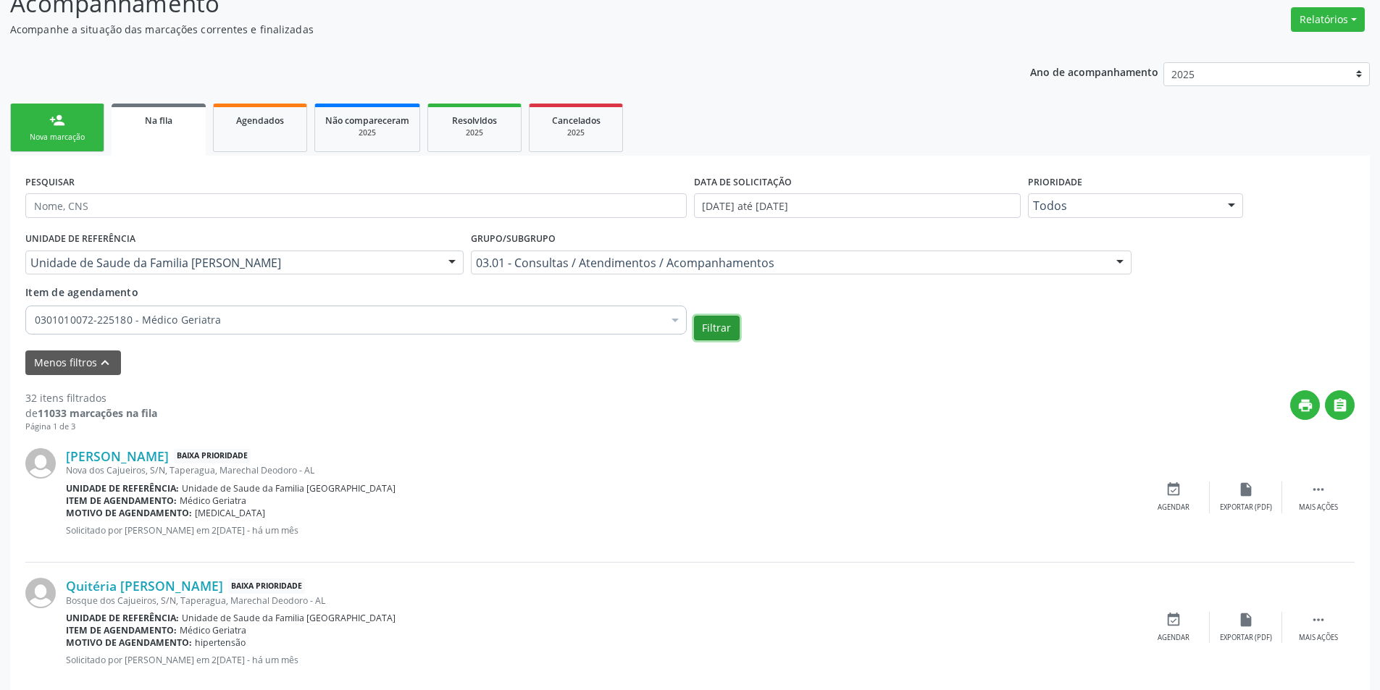
click at [728, 327] on button "Filtrar" at bounding box center [717, 328] width 46 height 25
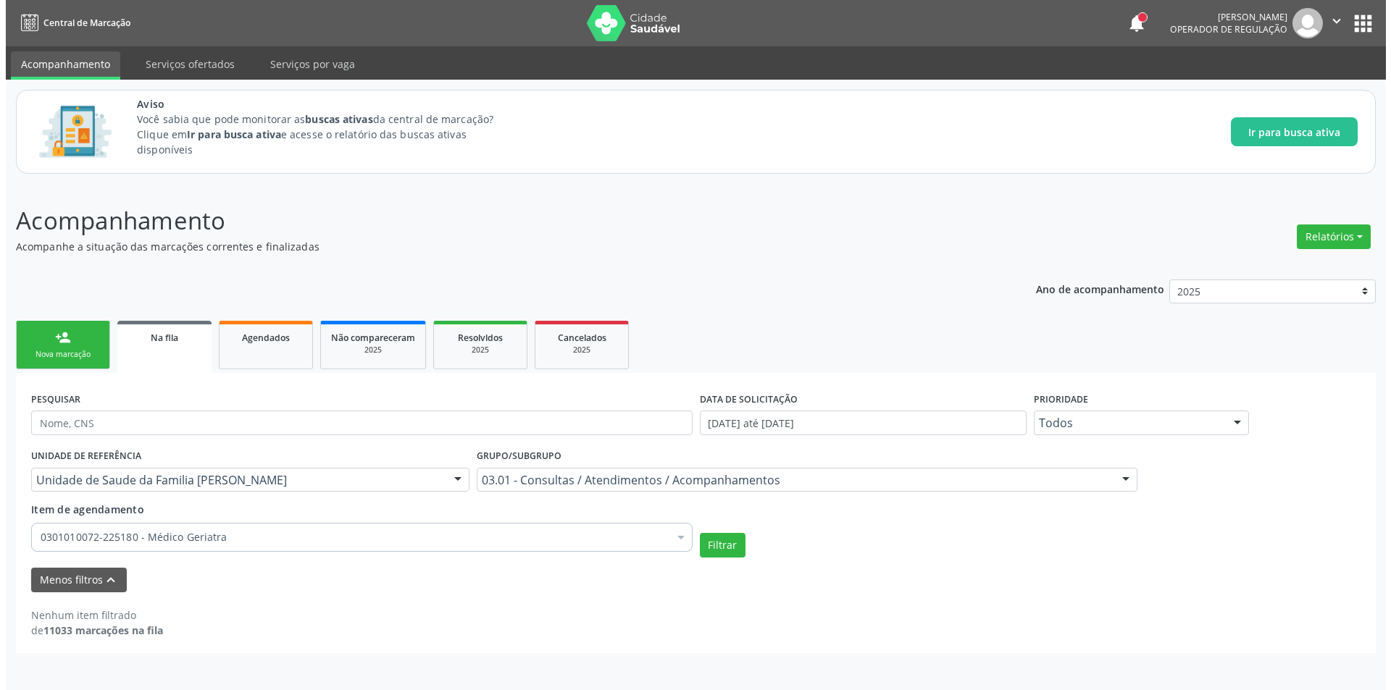
scroll to position [0, 0]
